Goal: Obtain resource: Download file/media

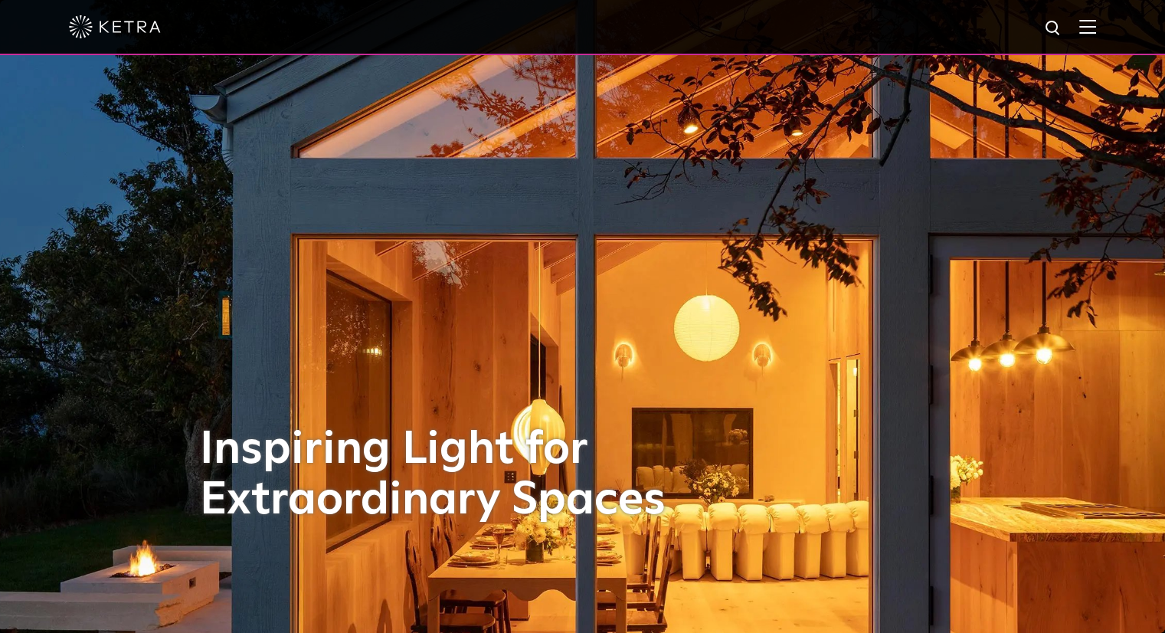
click at [1094, 30] on img at bounding box center [1088, 26] width 17 height 15
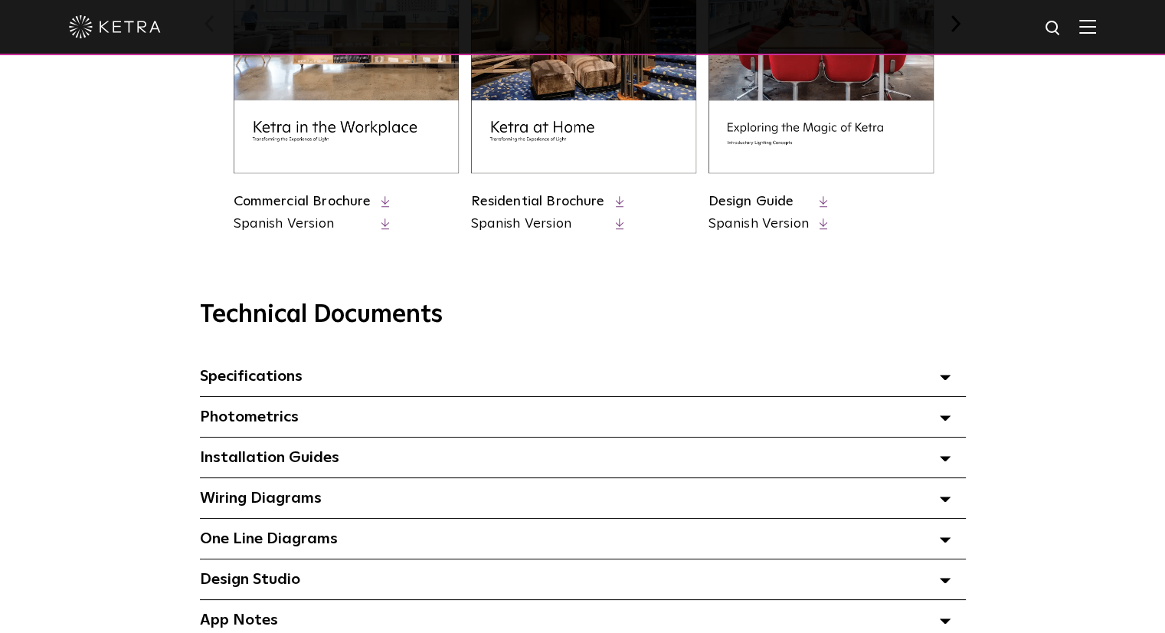
scroll to position [996, 0]
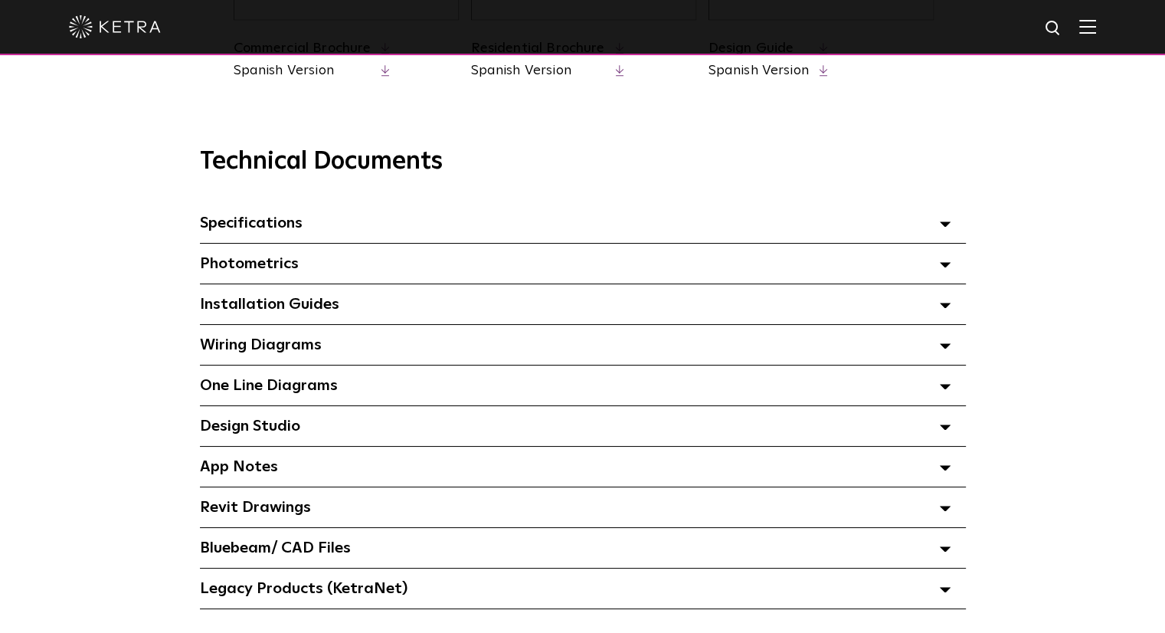
click at [267, 231] on span "Specifications Select checkboxes to use the bulk download option below" at bounding box center [251, 222] width 103 height 15
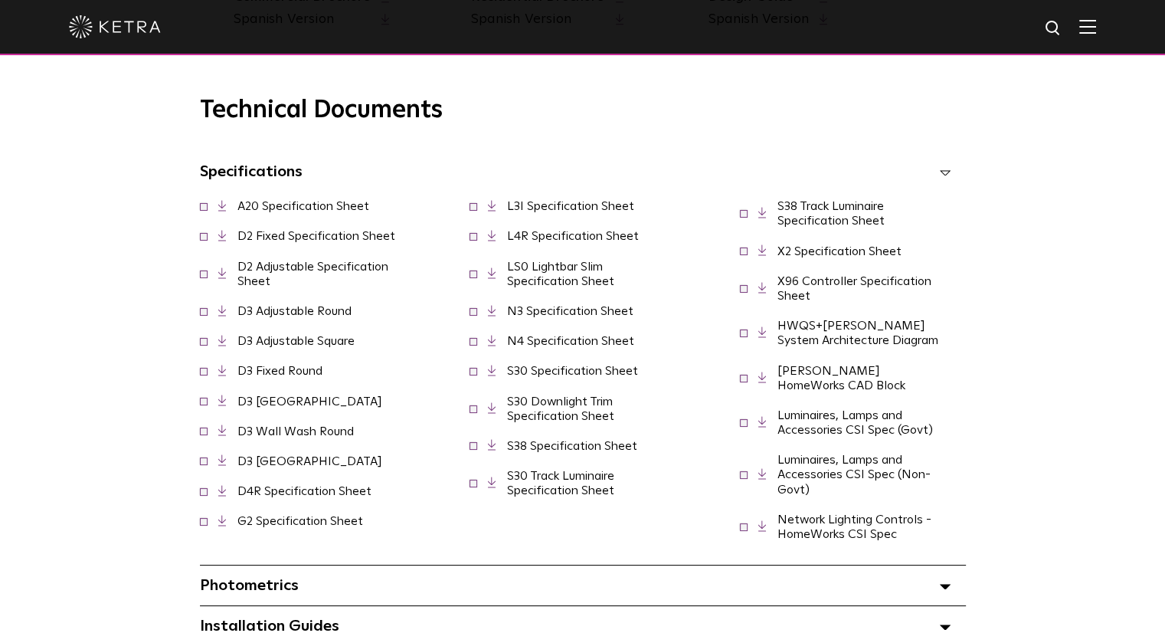
scroll to position [1073, 0]
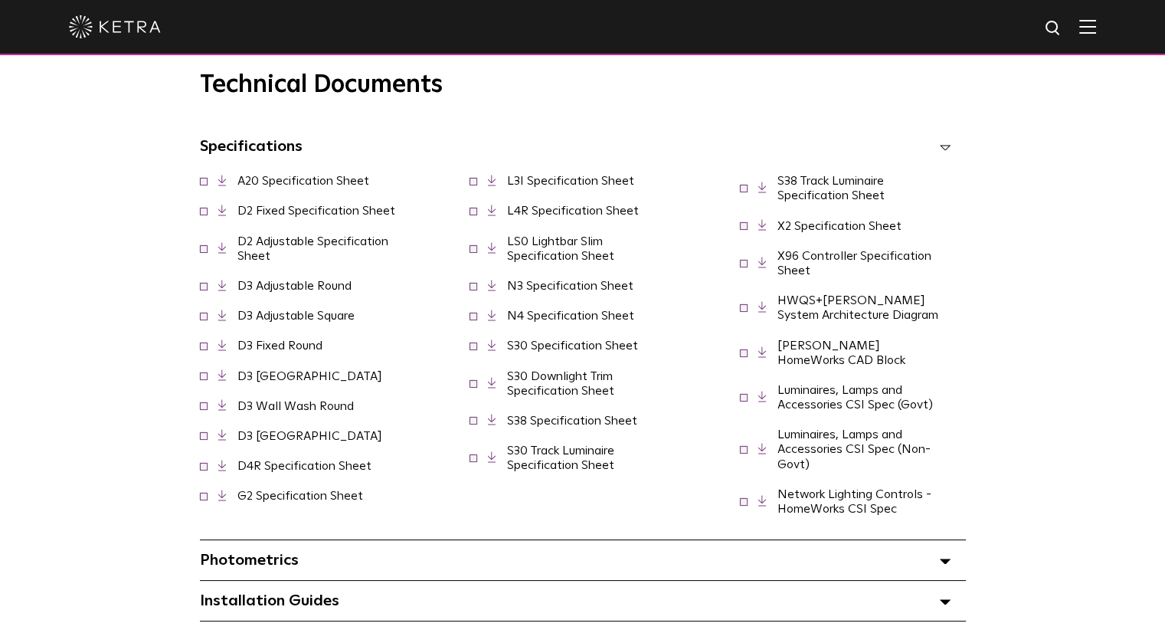
click at [283, 321] on link "D3 Adjustable Square" at bounding box center [296, 316] width 117 height 12
